Goal: Task Accomplishment & Management: Use online tool/utility

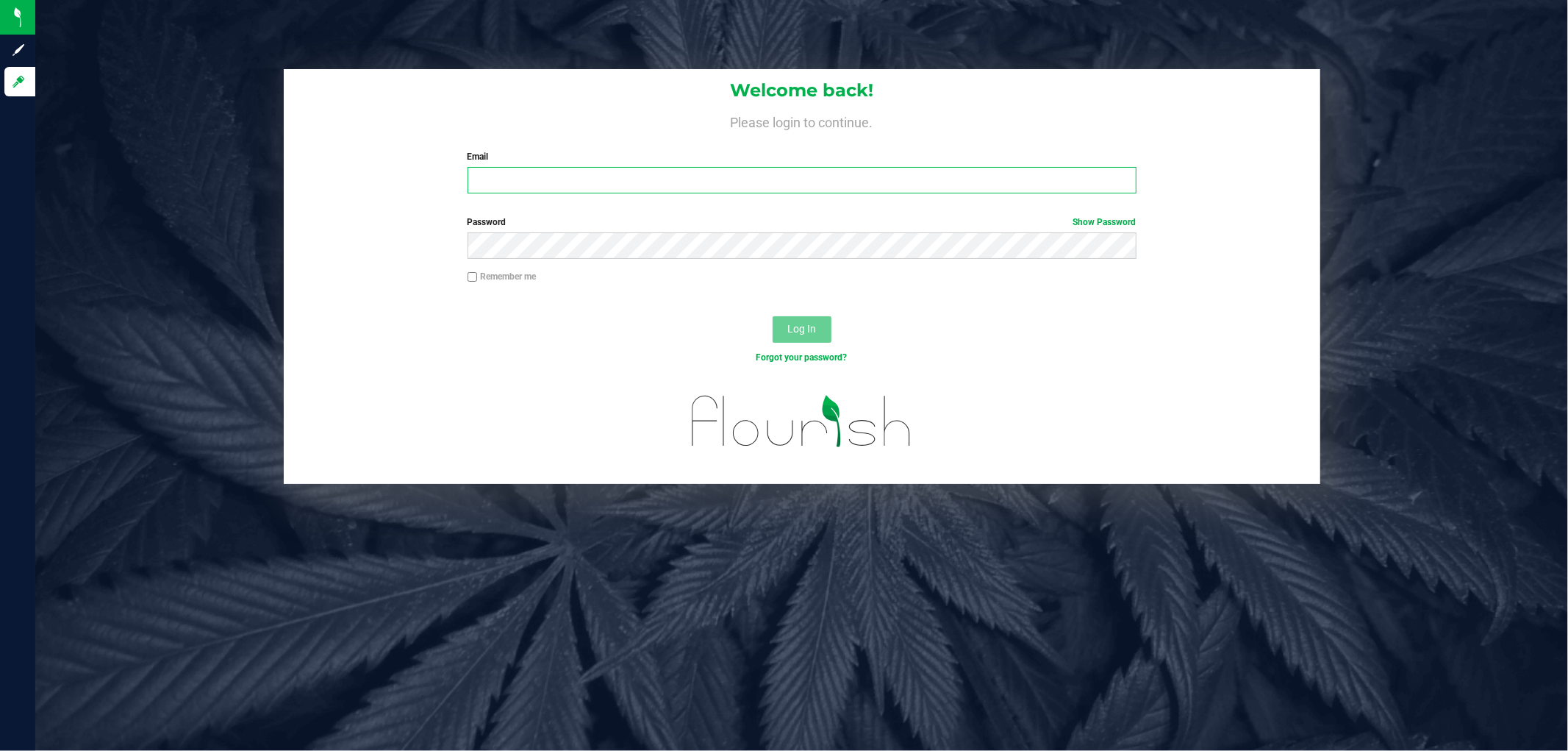
click at [619, 182] on input "Email" at bounding box center [801, 179] width 669 height 26
type input "[EMAIL_ADDRESS][DOMAIN_NAME]"
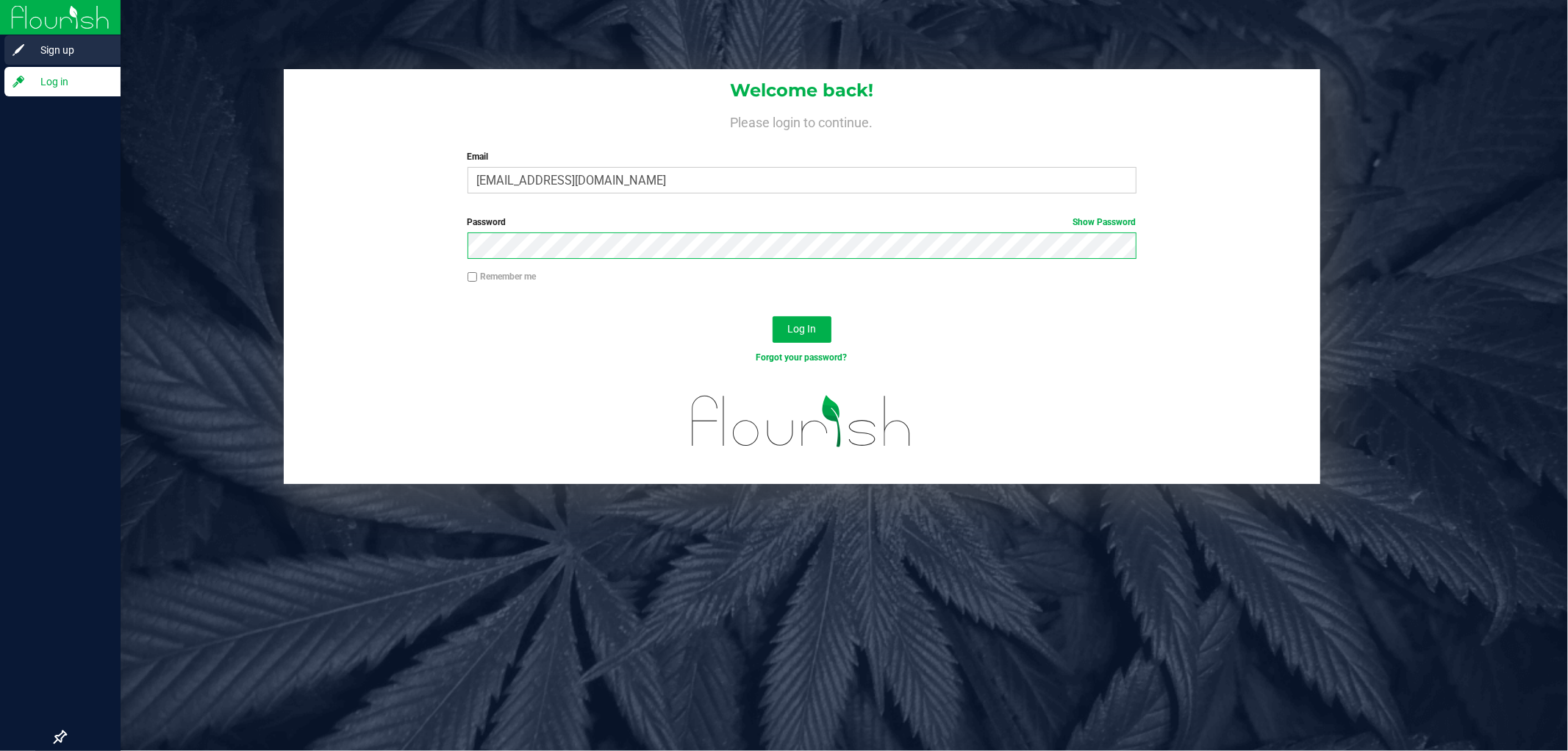
click at [0, 48] on div "Sign up Log in Welcome back! Please login to continue. Email [EMAIL_ADDRESS][DO…" at bounding box center [784, 376] width 1568 height 751
click at [772, 316] on button "Log In" at bounding box center [801, 329] width 59 height 26
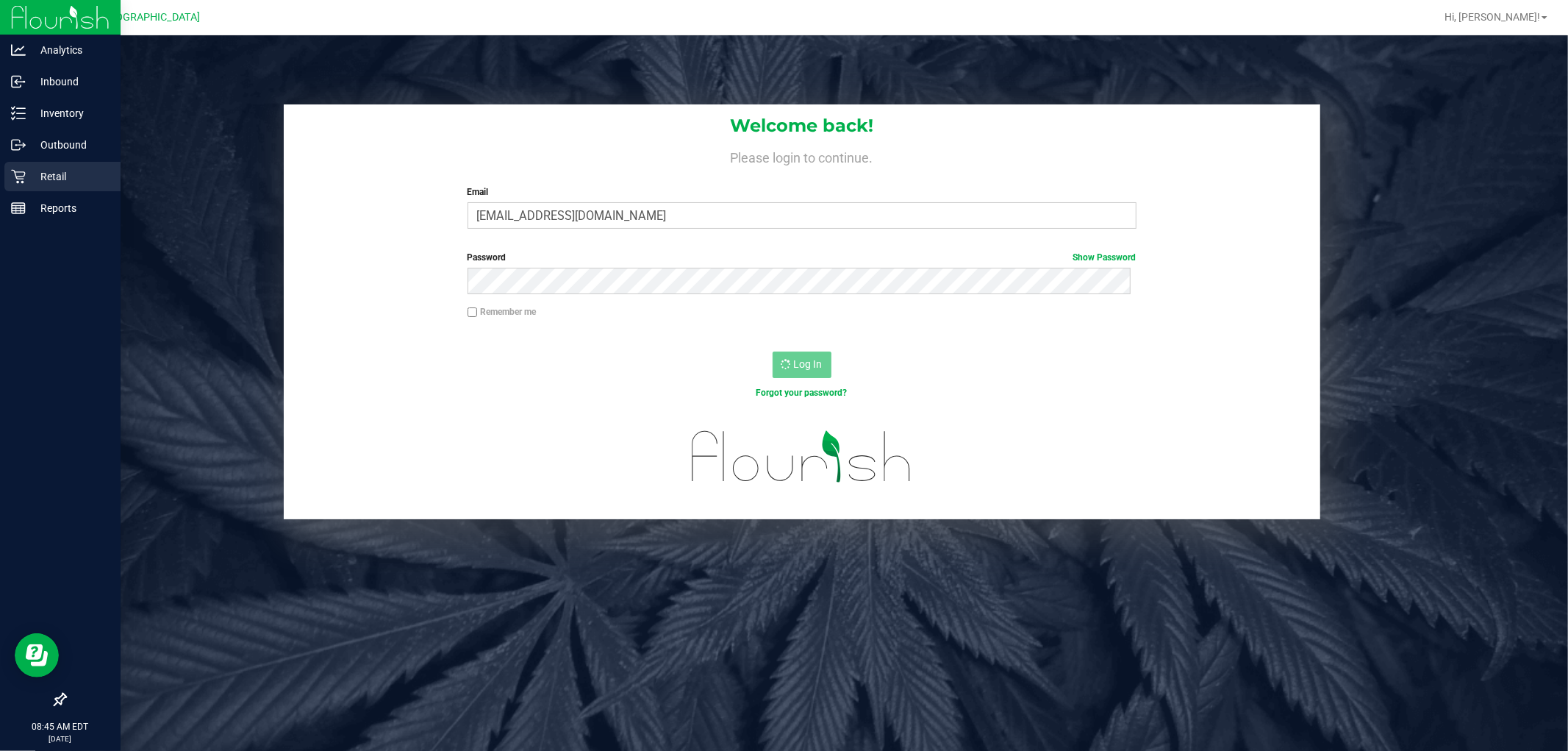
drag, startPoint x: 58, startPoint y: 170, endPoint x: 94, endPoint y: 189, distance: 40.7
click at [57, 171] on p "Retail" at bounding box center [70, 176] width 88 height 18
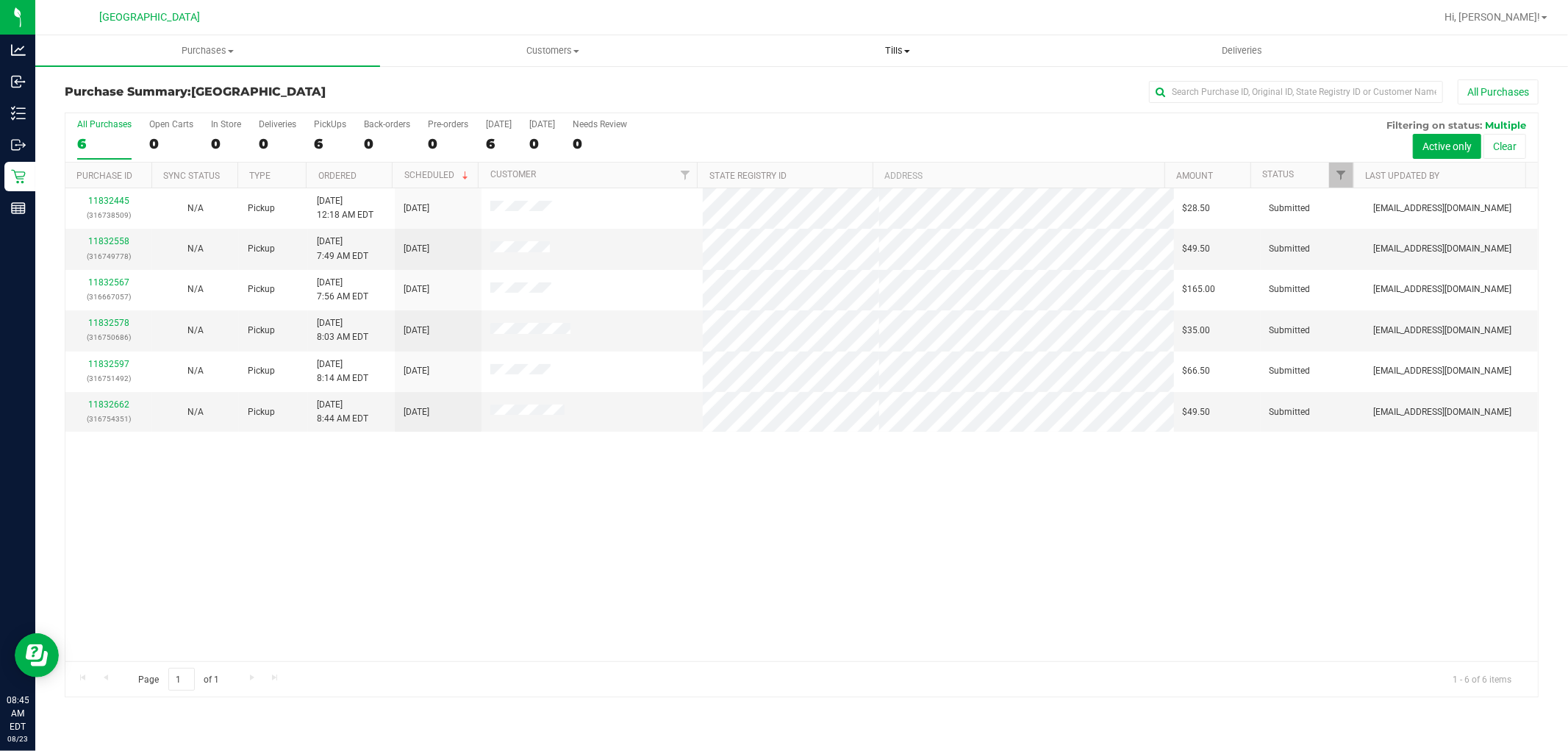
drag, startPoint x: 914, startPoint y: 55, endPoint x: 897, endPoint y: 55, distance: 17.0
click at [913, 55] on span "Tills" at bounding box center [897, 50] width 343 height 14
click at [897, 51] on span "Tills" at bounding box center [897, 50] width 345 height 14
click at [895, 51] on span "Tills" at bounding box center [897, 50] width 345 height 14
click at [899, 47] on span "Tills" at bounding box center [897, 50] width 345 height 14
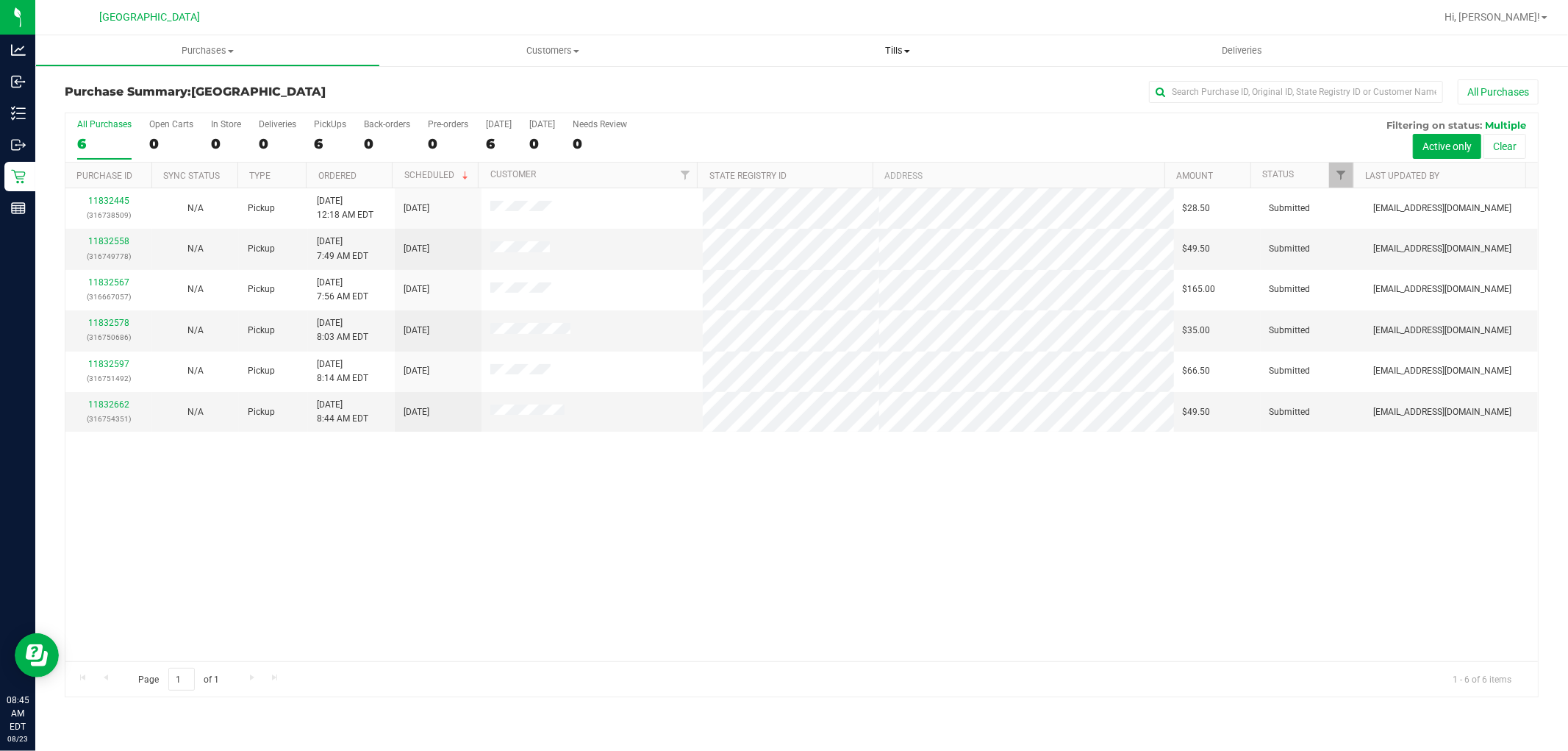
click at [899, 47] on span "Tills" at bounding box center [897, 50] width 345 height 14
click at [787, 84] on span "Manage tills" at bounding box center [774, 88] width 99 height 13
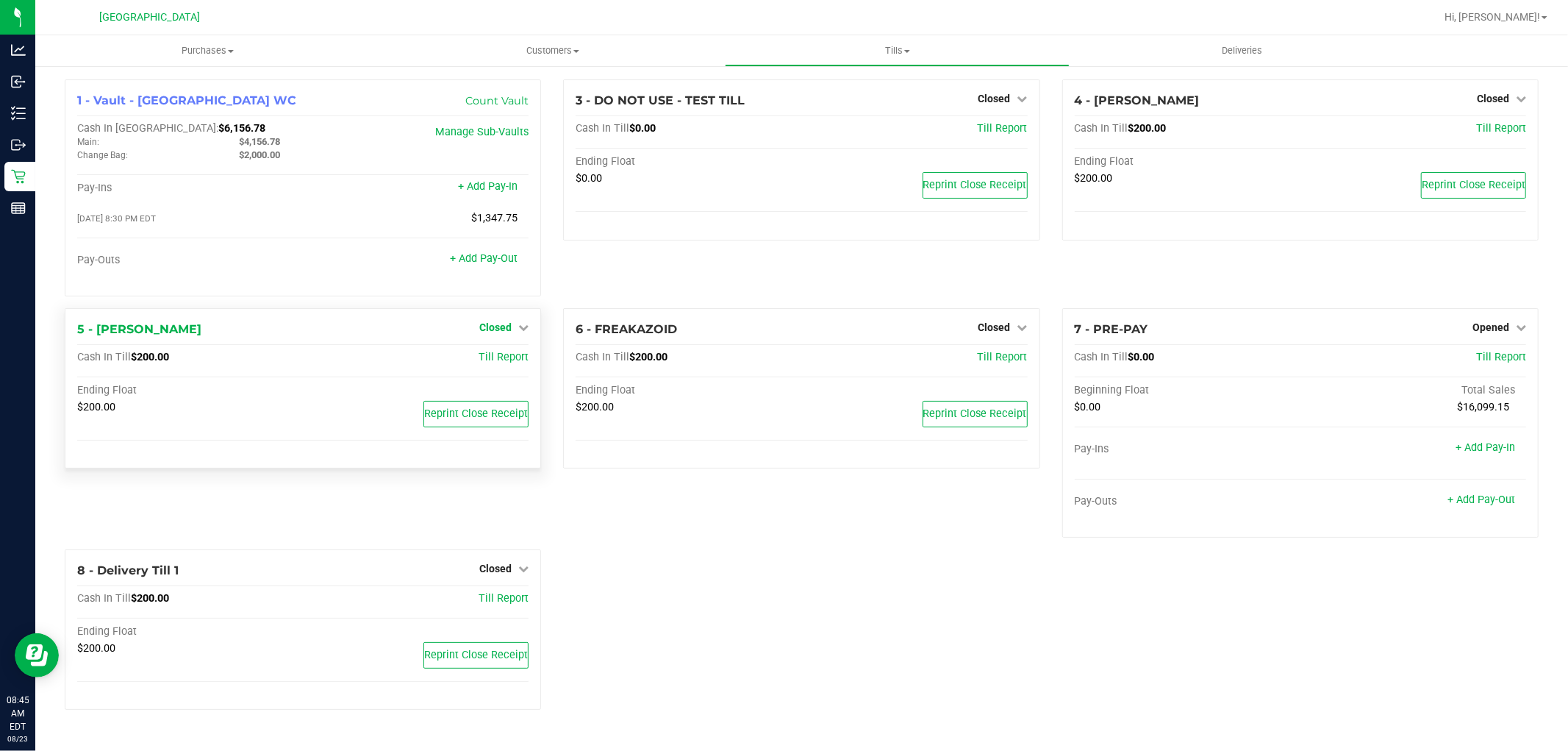
click at [511, 331] on link "Closed" at bounding box center [503, 327] width 50 height 12
click at [510, 359] on link "Open Till" at bounding box center [494, 357] width 39 height 12
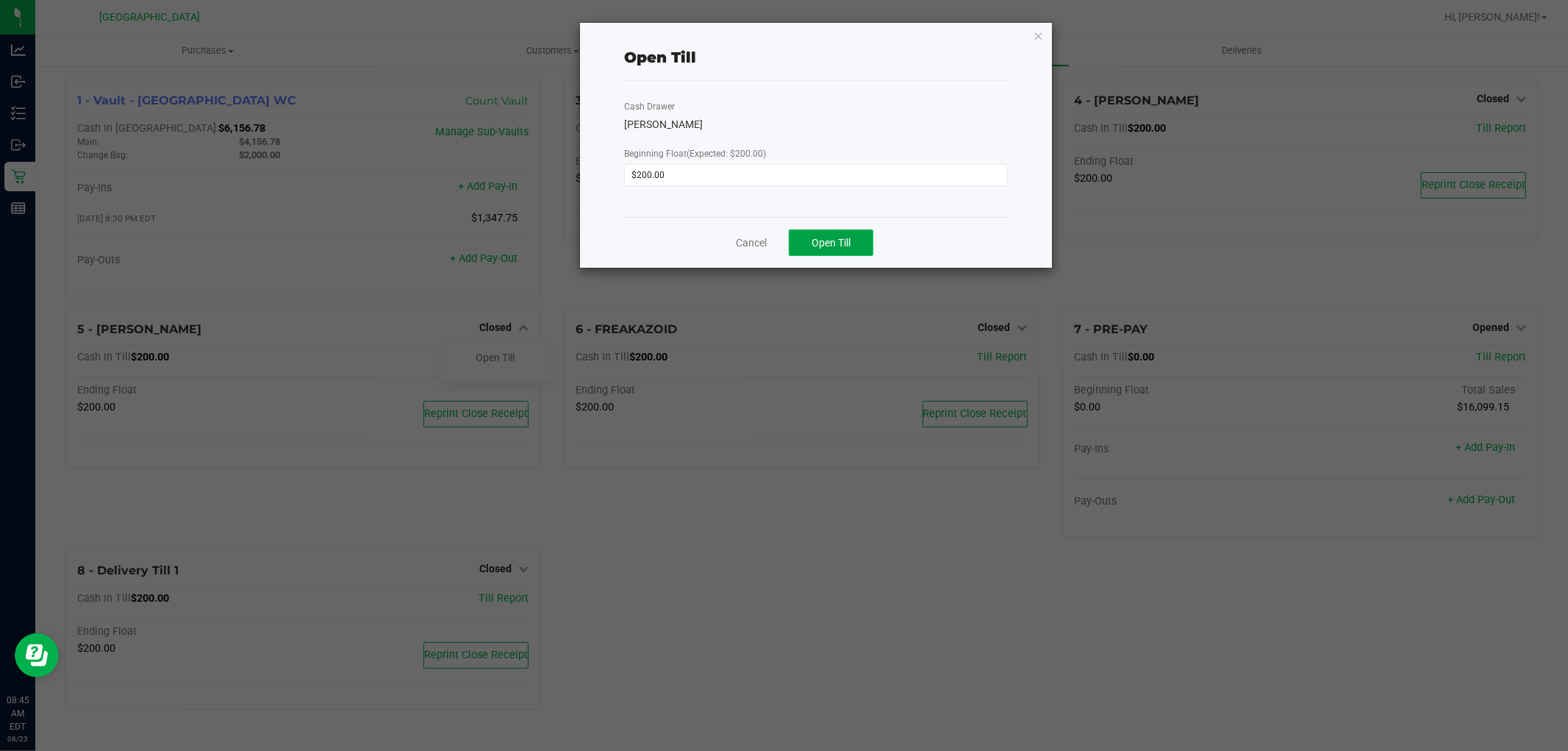
click at [825, 243] on span "Open Till" at bounding box center [831, 242] width 39 height 12
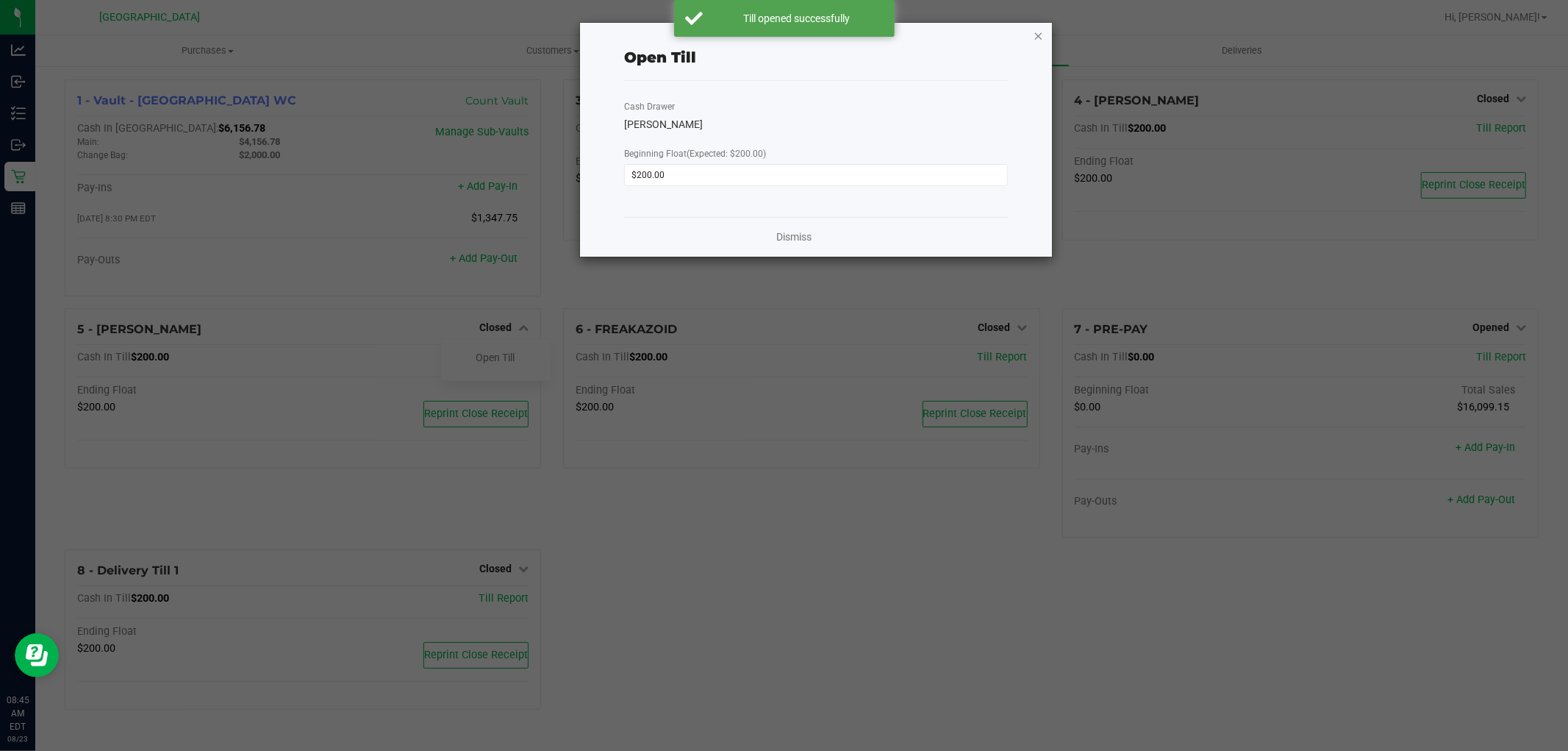
click at [1037, 35] on icon "button" at bounding box center [1038, 35] width 10 height 18
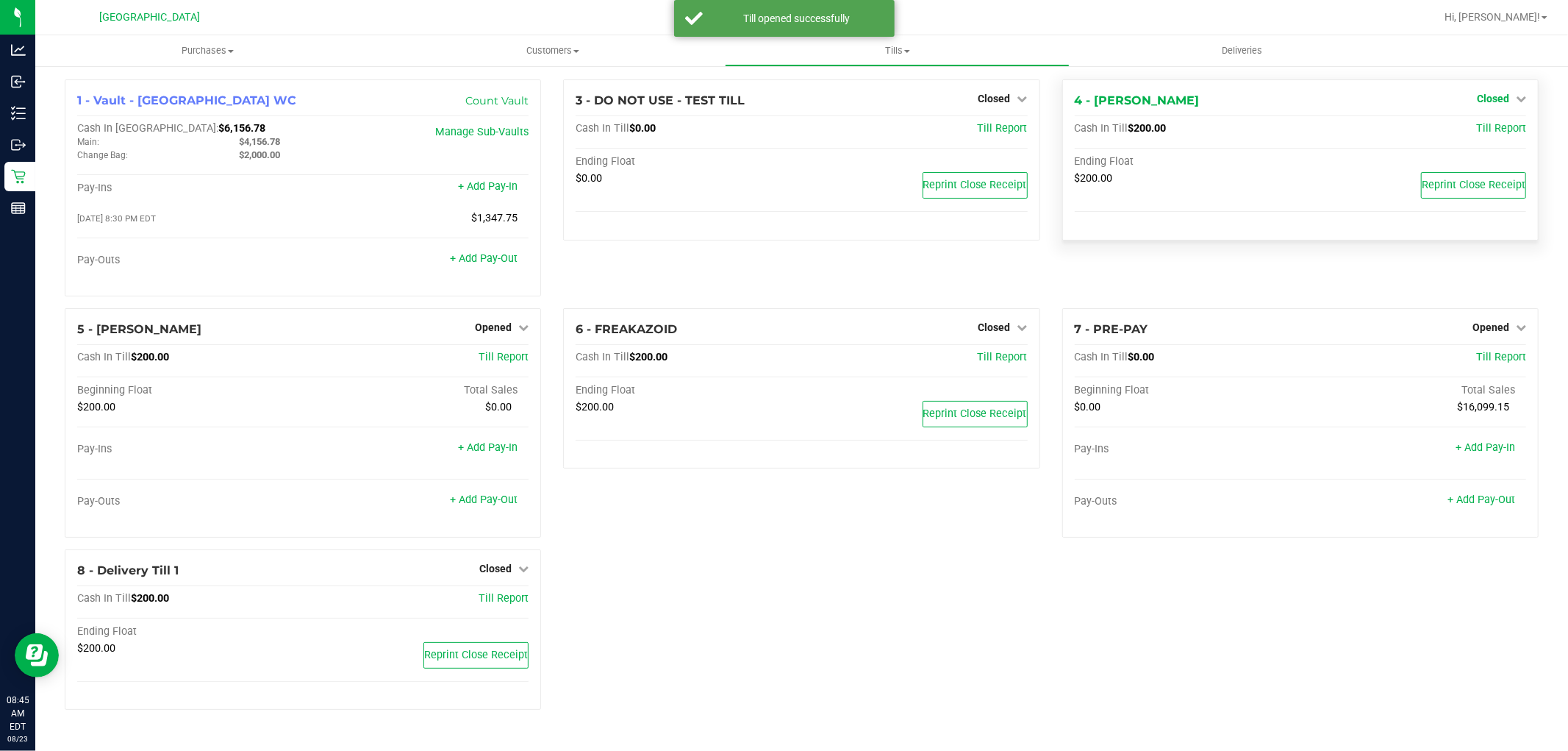
click at [1516, 97] on icon at bounding box center [1520, 98] width 10 height 10
click at [1496, 132] on link "Open Till" at bounding box center [1492, 129] width 39 height 12
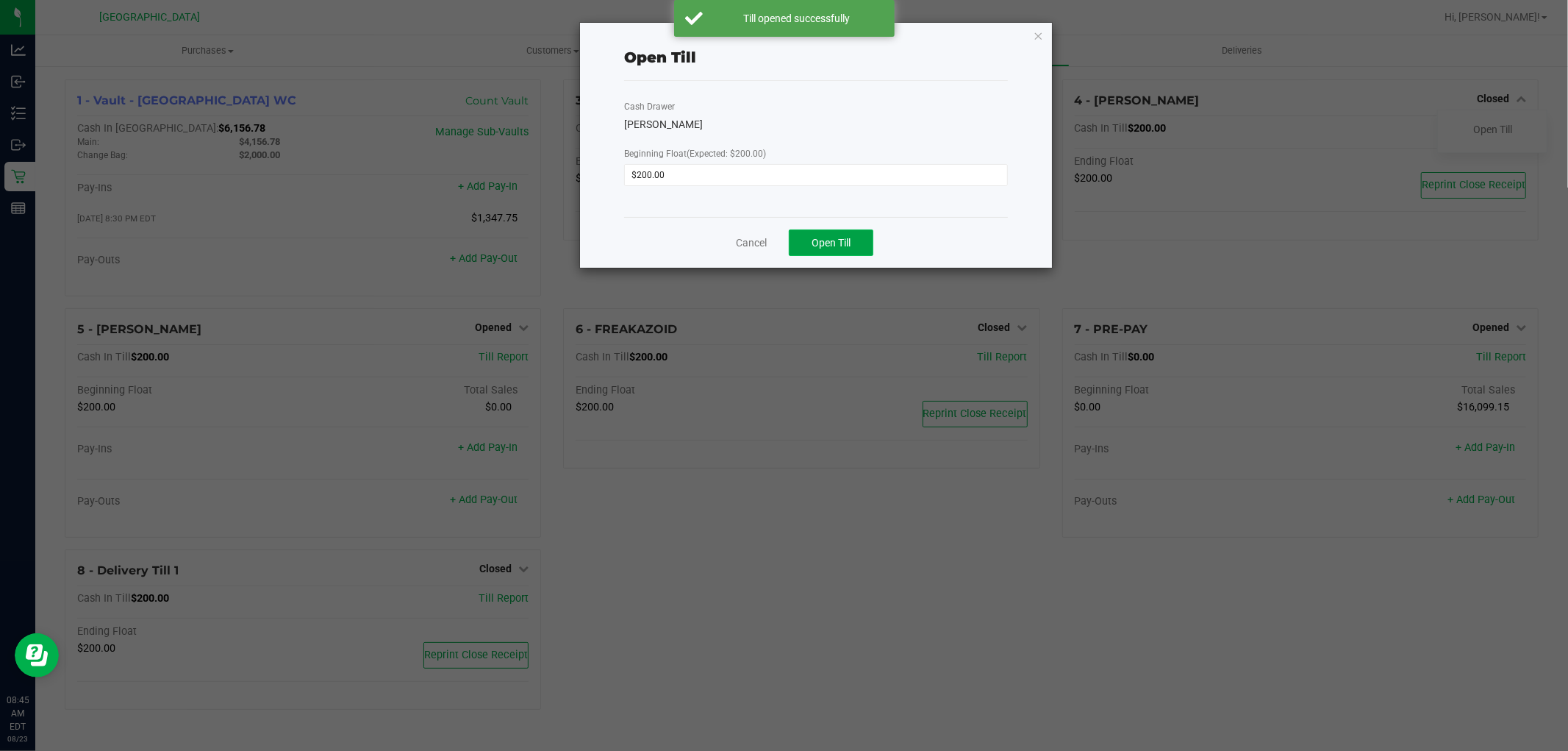
click at [828, 248] on span "Open Till" at bounding box center [831, 242] width 39 height 12
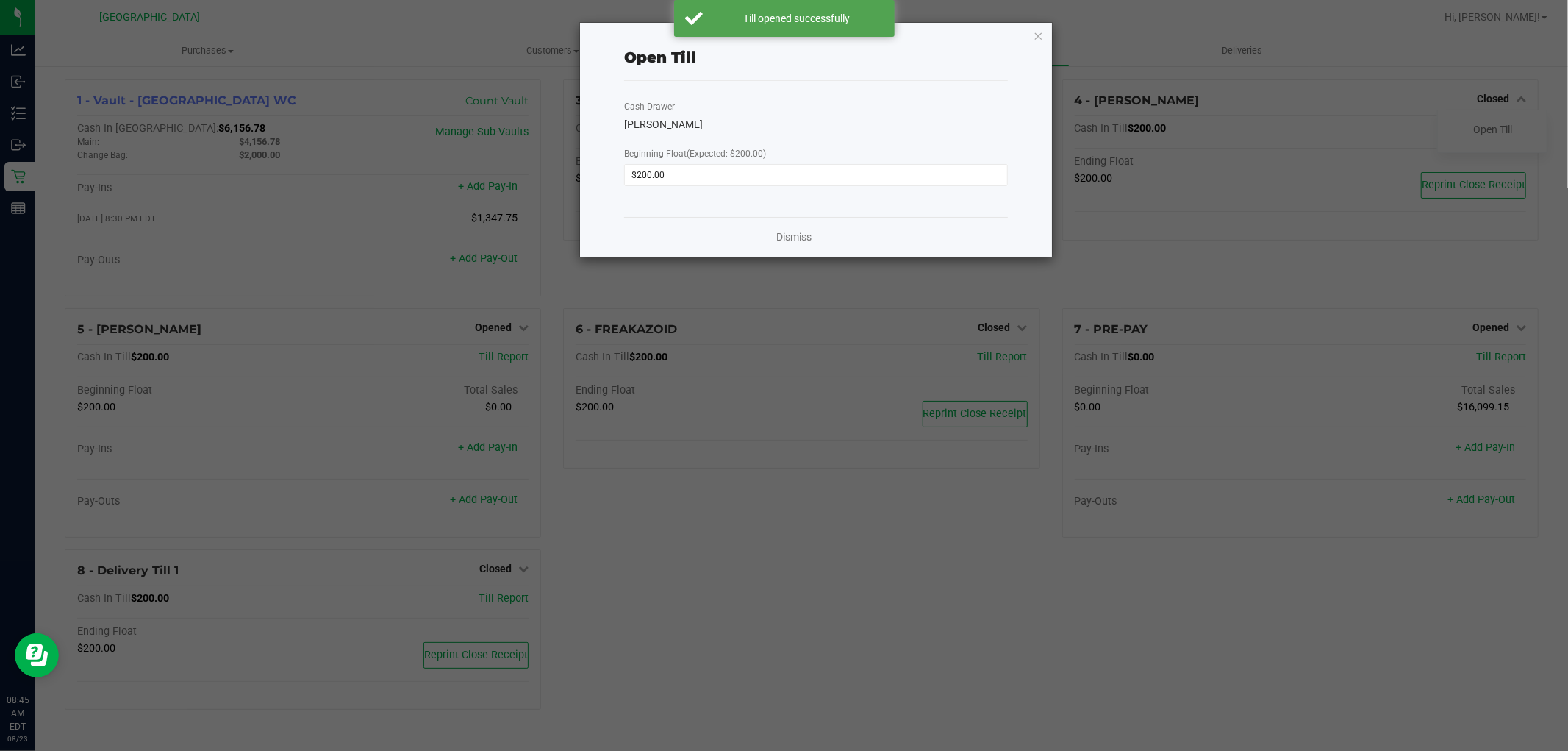
drag, startPoint x: 1042, startPoint y: 40, endPoint x: 834, endPoint y: 45, distance: 208.1
click at [1042, 39] on icon "button" at bounding box center [1038, 35] width 10 height 18
